Goal: Transaction & Acquisition: Subscribe to service/newsletter

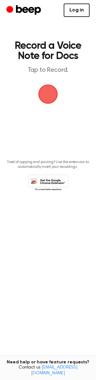
click at [71, 13] on link "Log in" at bounding box center [77, 10] width 26 height 13
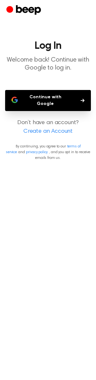
click at [48, 98] on button "Continue with Google" at bounding box center [48, 100] width 86 height 21
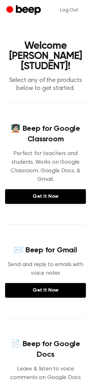
click at [22, 8] on icon "Beep" at bounding box center [24, 10] width 36 height 12
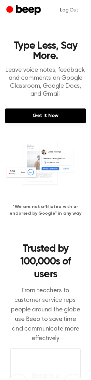
click at [11, 7] on circle "Beep" at bounding box center [9, 9] width 7 height 7
click at [11, 8] on circle "Beep" at bounding box center [9, 9] width 7 height 7
click at [10, 10] on circle "Beep" at bounding box center [9, 9] width 7 height 7
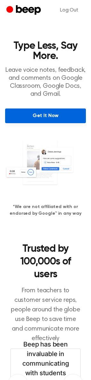
click at [41, 117] on link "Get It Now" at bounding box center [45, 115] width 81 height 15
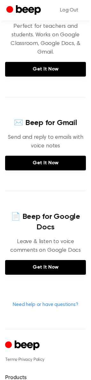
scroll to position [128, 0]
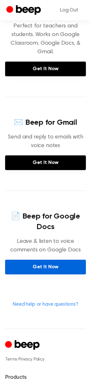
click at [40, 267] on link "Get It Now" at bounding box center [45, 267] width 81 height 15
click at [67, 265] on link "Get It Now" at bounding box center [45, 267] width 81 height 15
